Goal: Task Accomplishment & Management: Complete application form

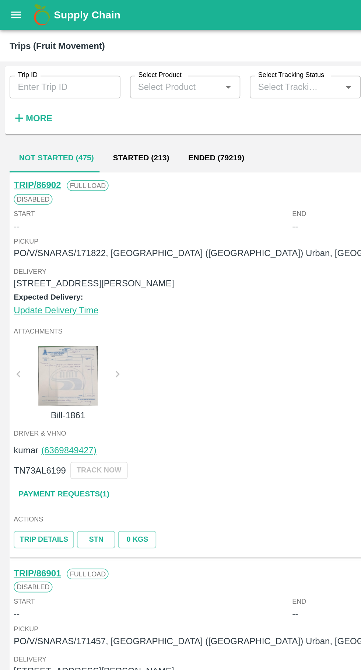
click at [9, 9] on icon "open drawer" at bounding box center [10, 9] width 6 height 4
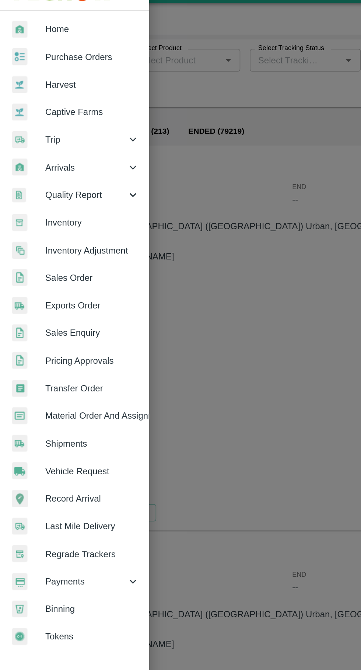
click at [29, 306] on span "Vehicle Request" at bounding box center [57, 308] width 58 height 8
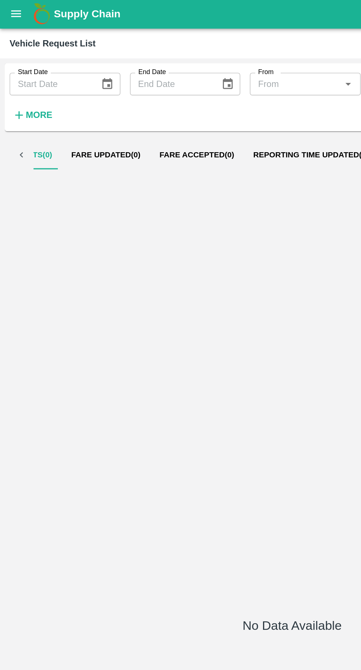
scroll to position [0, 70]
click at [154, 96] on span "Reporting Time Updated ( 42 )" at bounding box center [176, 97] width 74 height 6
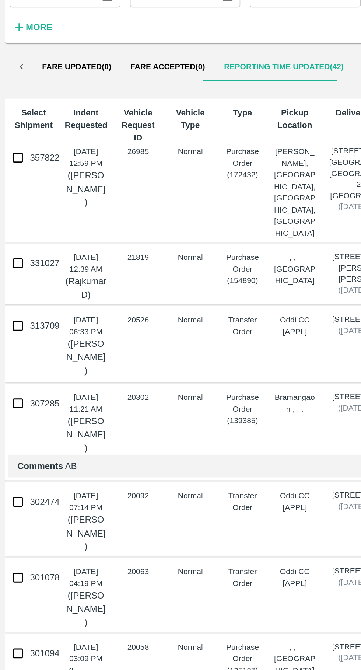
click at [10, 151] on input "357822" at bounding box center [11, 152] width 15 height 15
checkbox input "true"
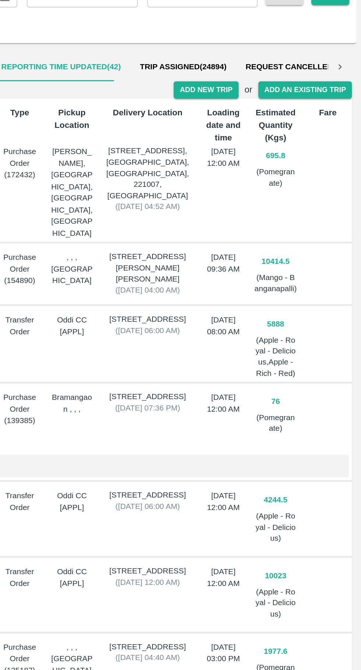
click at [259, 108] on button "Add New Trip" at bounding box center [265, 110] width 40 height 11
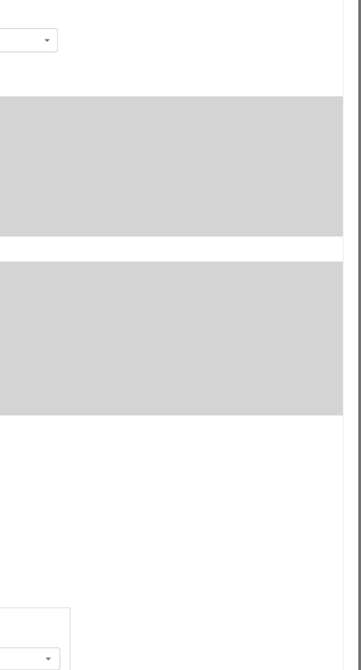
type input "695.8"
type input "Normal"
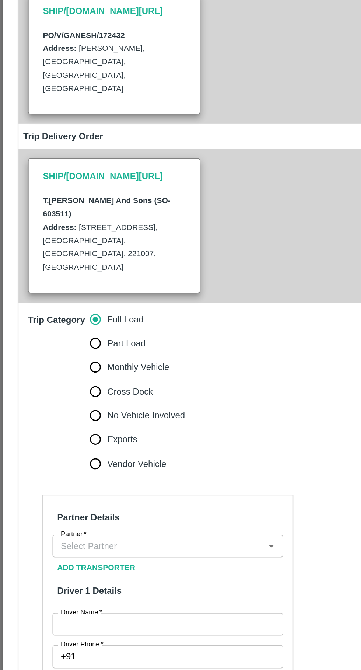
scroll to position [72, 0]
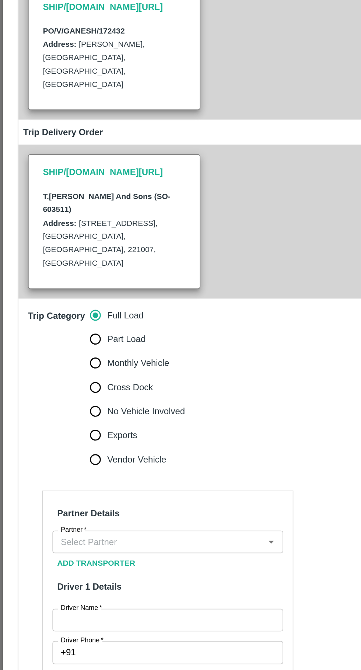
click at [111, 385] on input "Partner   *" at bounding box center [98, 390] width 126 height 10
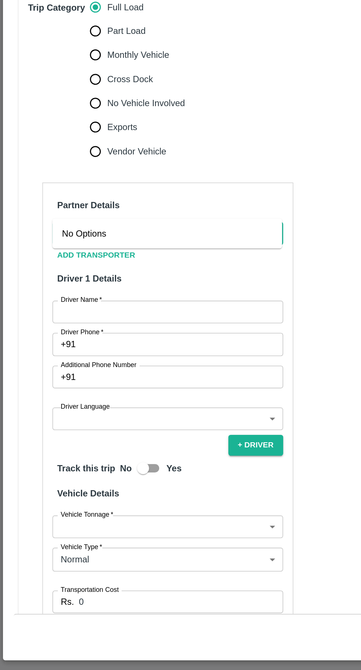
scroll to position [42, 0]
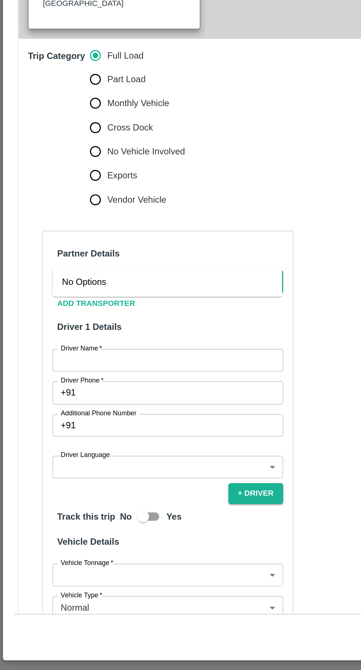
type input "[PERSON_NAME]"
click at [55, 287] on input "Part Load" at bounding box center [59, 294] width 15 height 15
radio input "true"
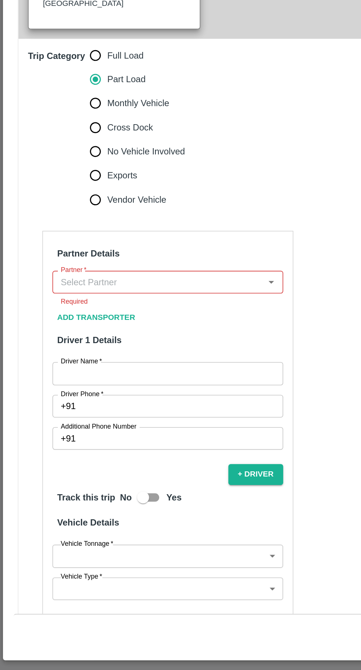
click at [73, 415] on input "Partner   *" at bounding box center [98, 420] width 126 height 10
type input "[PERSON_NAME]"
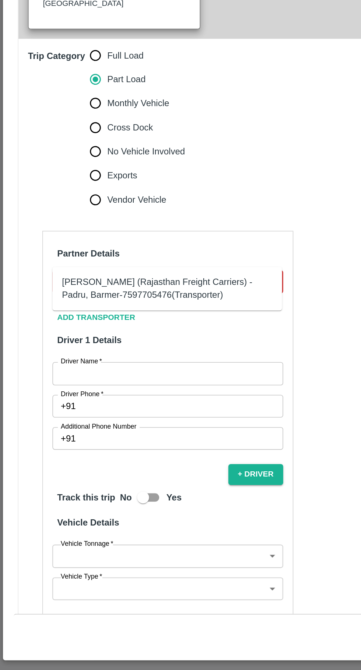
click at [52, 418] on div "[PERSON_NAME] (Rajasthan Freight Carriers) -Padru, Barmer-7597705476(Transporte…" at bounding box center [103, 424] width 130 height 17
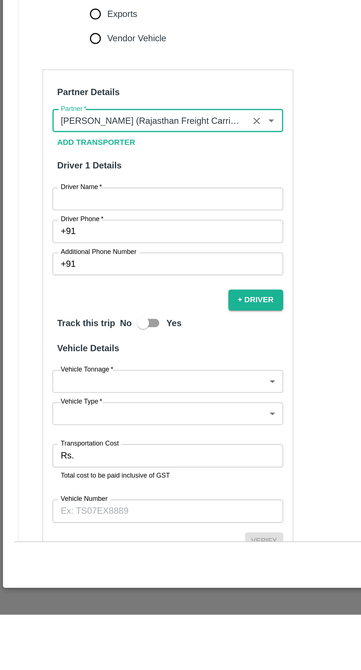
scroll to position [98, 0]
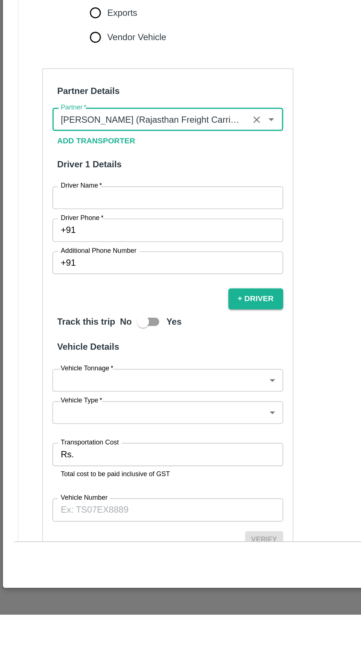
type input "[PERSON_NAME] (Rajasthan Freight Carriers) -Padru, Barmer-7597705476(Transporte…"
click at [102, 425] on input "Driver Phone   *" at bounding box center [112, 432] width 125 height 14
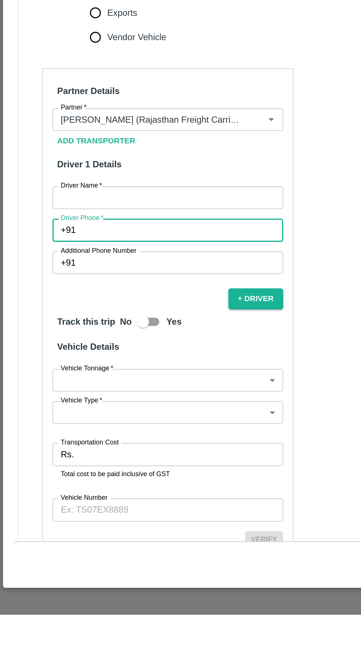
click at [111, 405] on input "Driver Name   *" at bounding box center [103, 412] width 143 height 14
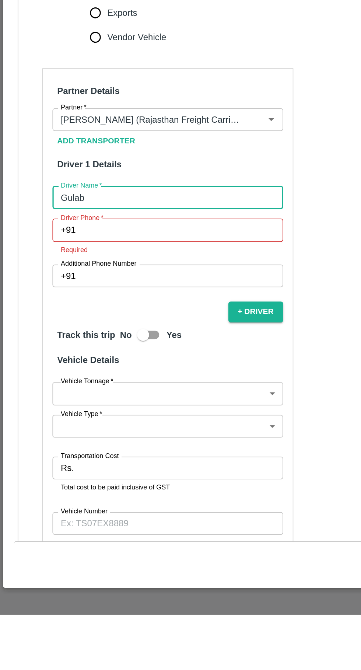
type input "Gulab"
click at [63, 425] on input "Driver Phone   *" at bounding box center [112, 432] width 125 height 14
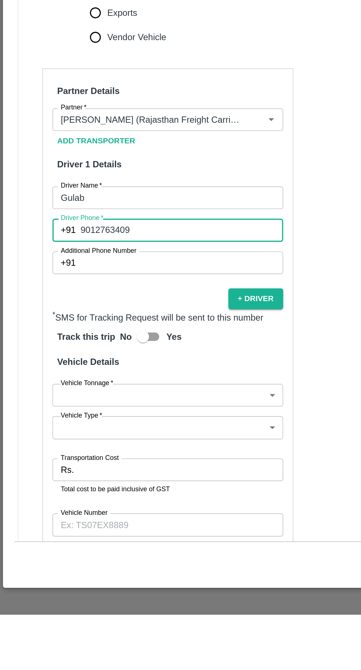
scroll to position [135, 0]
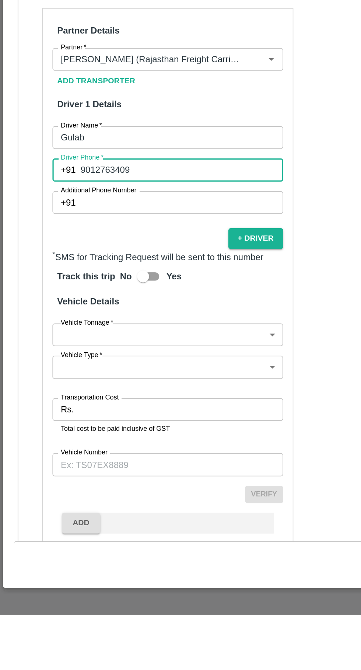
type input "9012763409"
click at [78, 482] on body "Supply Chain Vehicle Request List Start Date Start Date End Date End Date From …" at bounding box center [180, 335] width 361 height 670
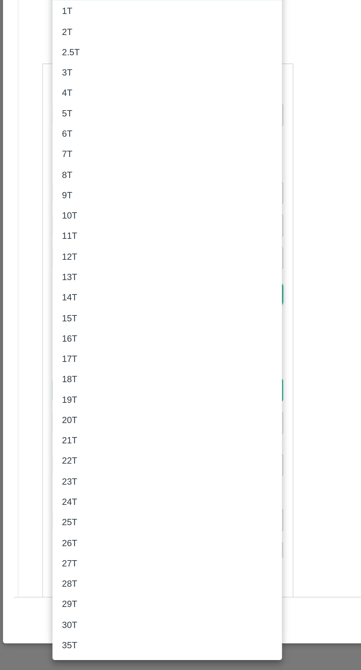
click at [40, 462] on p "16T" at bounding box center [43, 465] width 10 height 8
type input "16000"
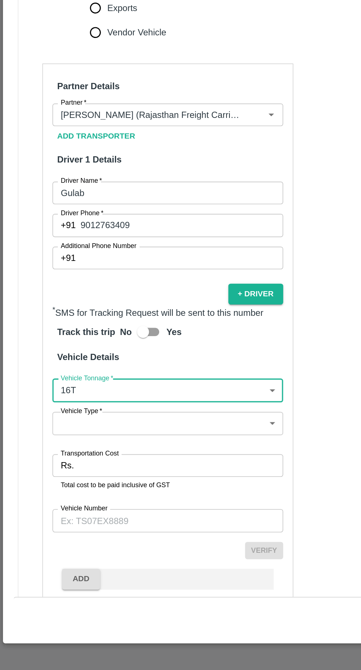
click at [137, 500] on body "Supply Chain Vehicle Request List Start Date Start Date End Date End Date From …" at bounding box center [180, 335] width 361 height 670
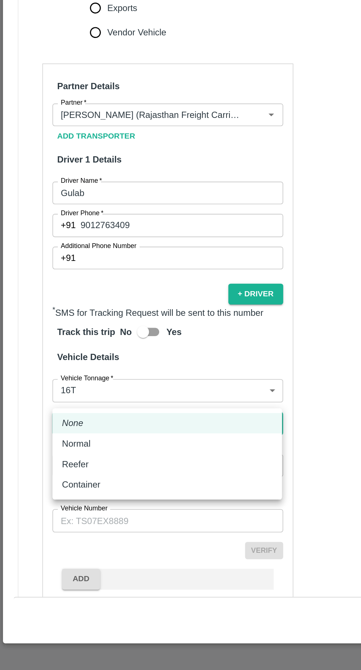
click at [85, 528] on div "Normal" at bounding box center [103, 530] width 130 height 8
type input "Normal"
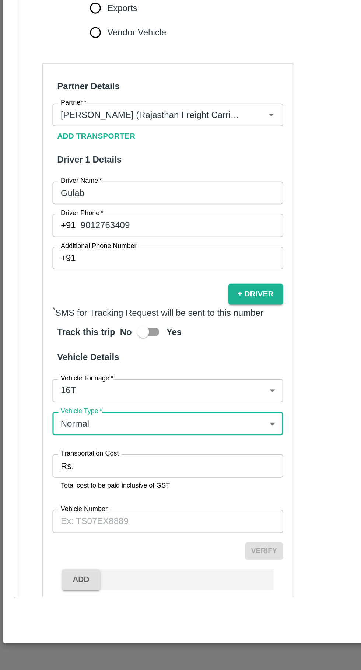
click at [96, 536] on input "Transportation Cost" at bounding box center [112, 543] width 126 height 14
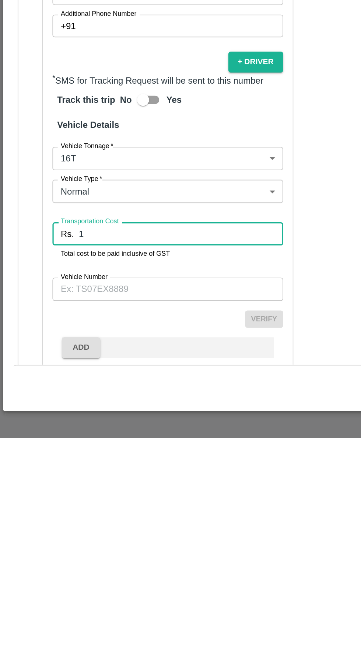
type input "1"
click at [56, 571] on input "Vehicle Number" at bounding box center [103, 578] width 143 height 14
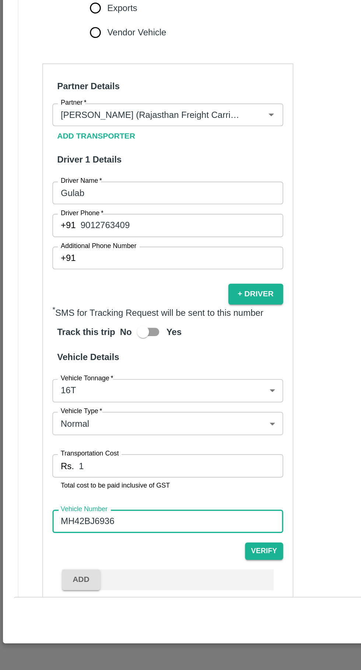
scroll to position [136, 0]
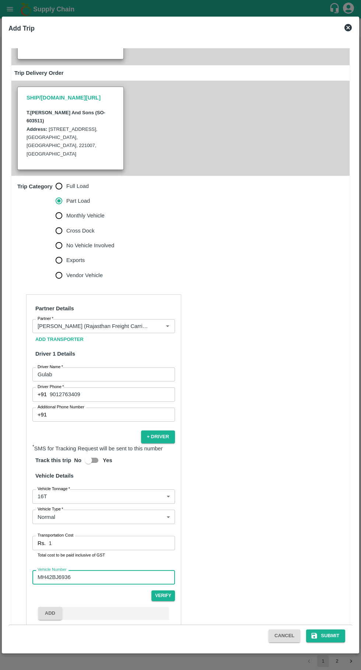
type input "MH42BJ6936"
click at [331, 636] on button "Submit" at bounding box center [325, 635] width 39 height 13
